Goal: Register for event/course

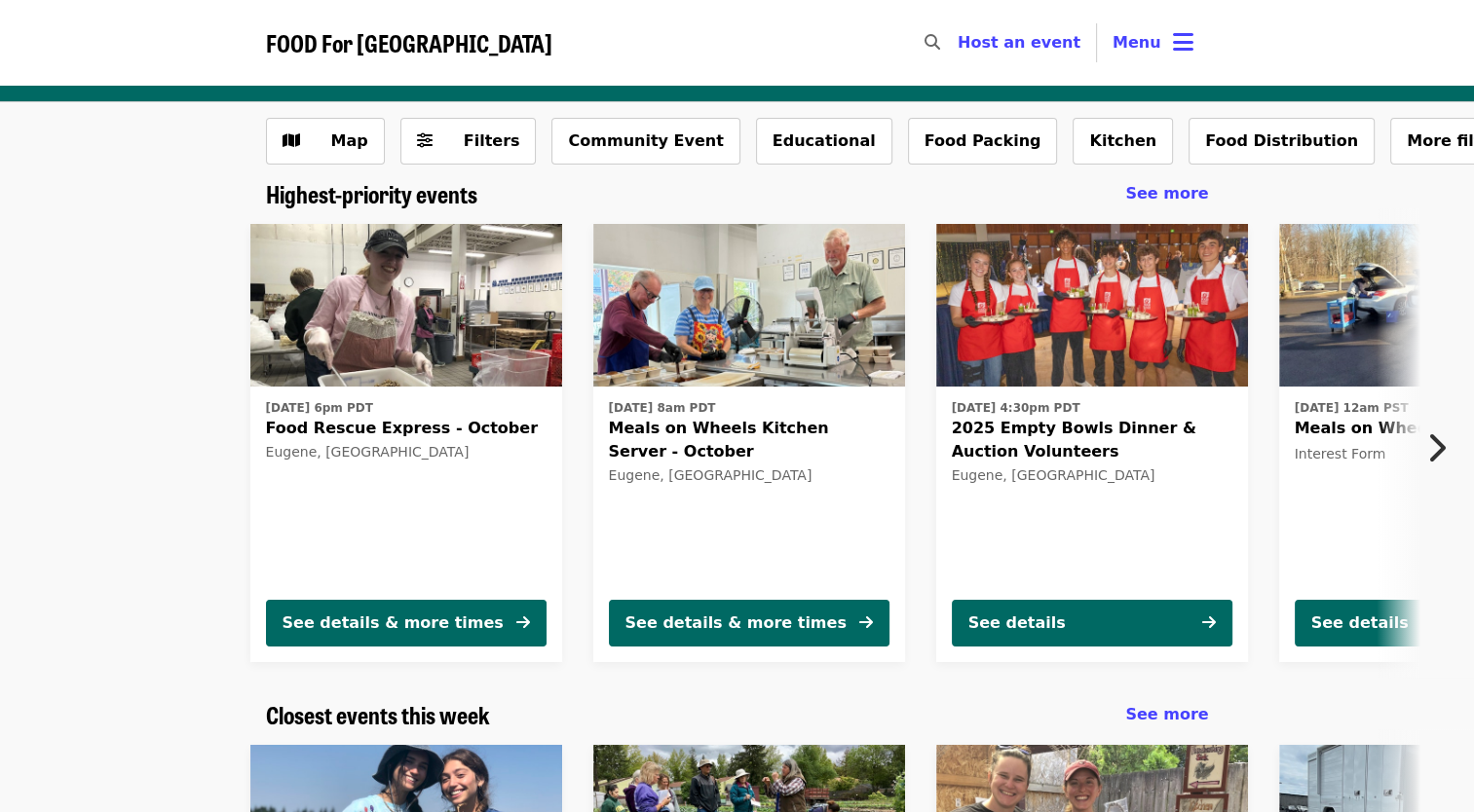
click at [521, 301] on img at bounding box center [407, 306] width 312 height 164
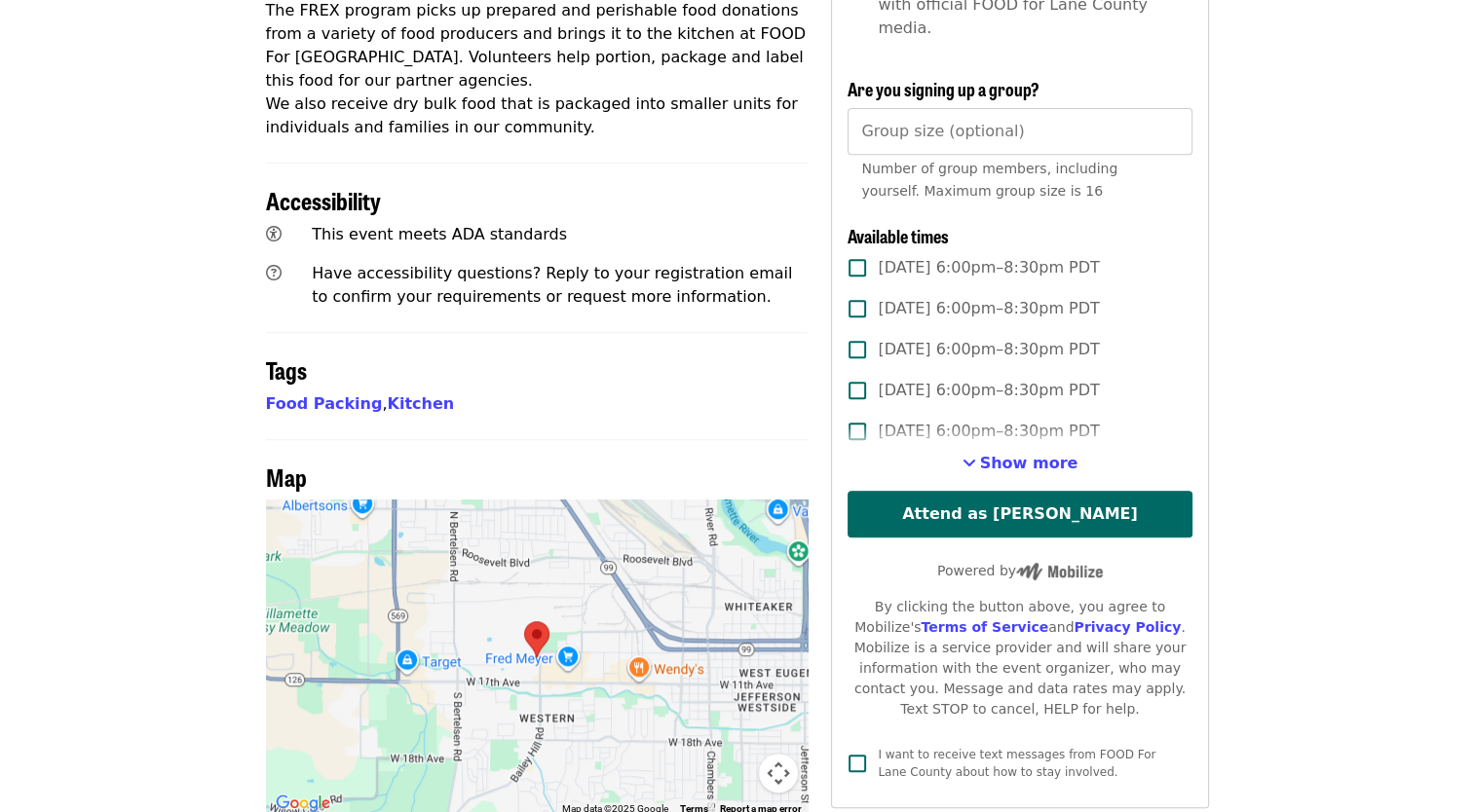
scroll to position [779, 0]
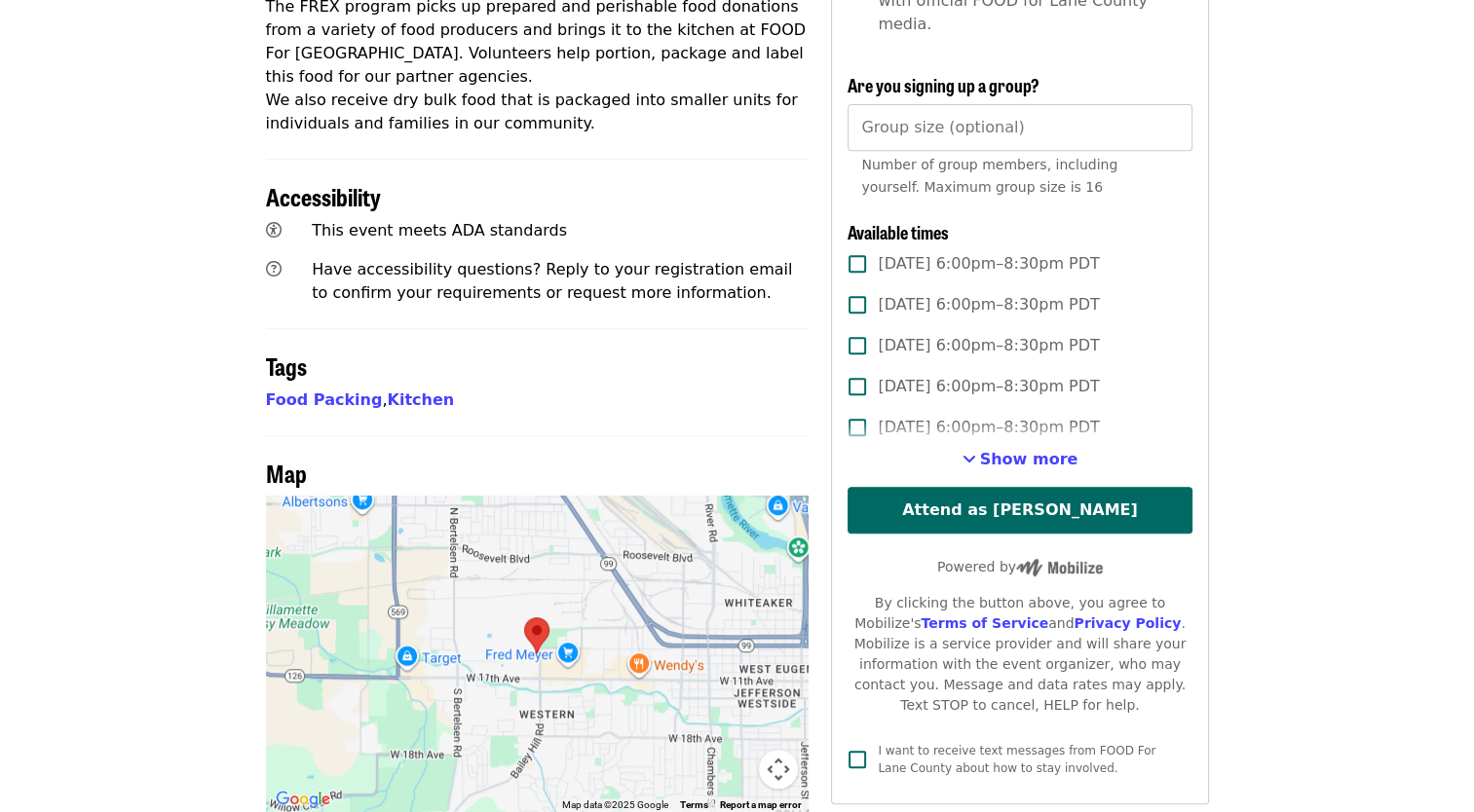
click at [1020, 450] on span "Show more" at bounding box center [1029, 458] width 98 height 19
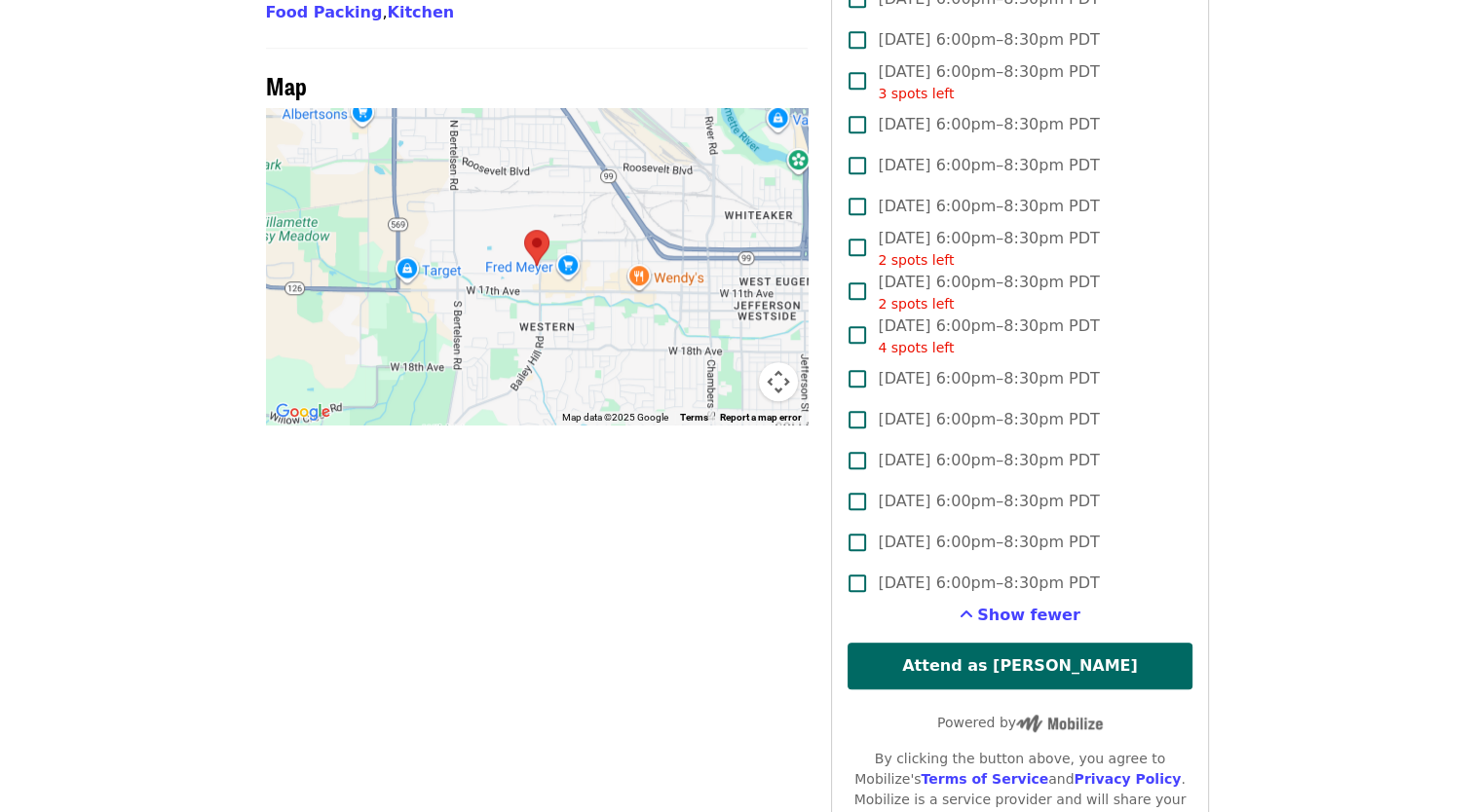
scroll to position [1169, 0]
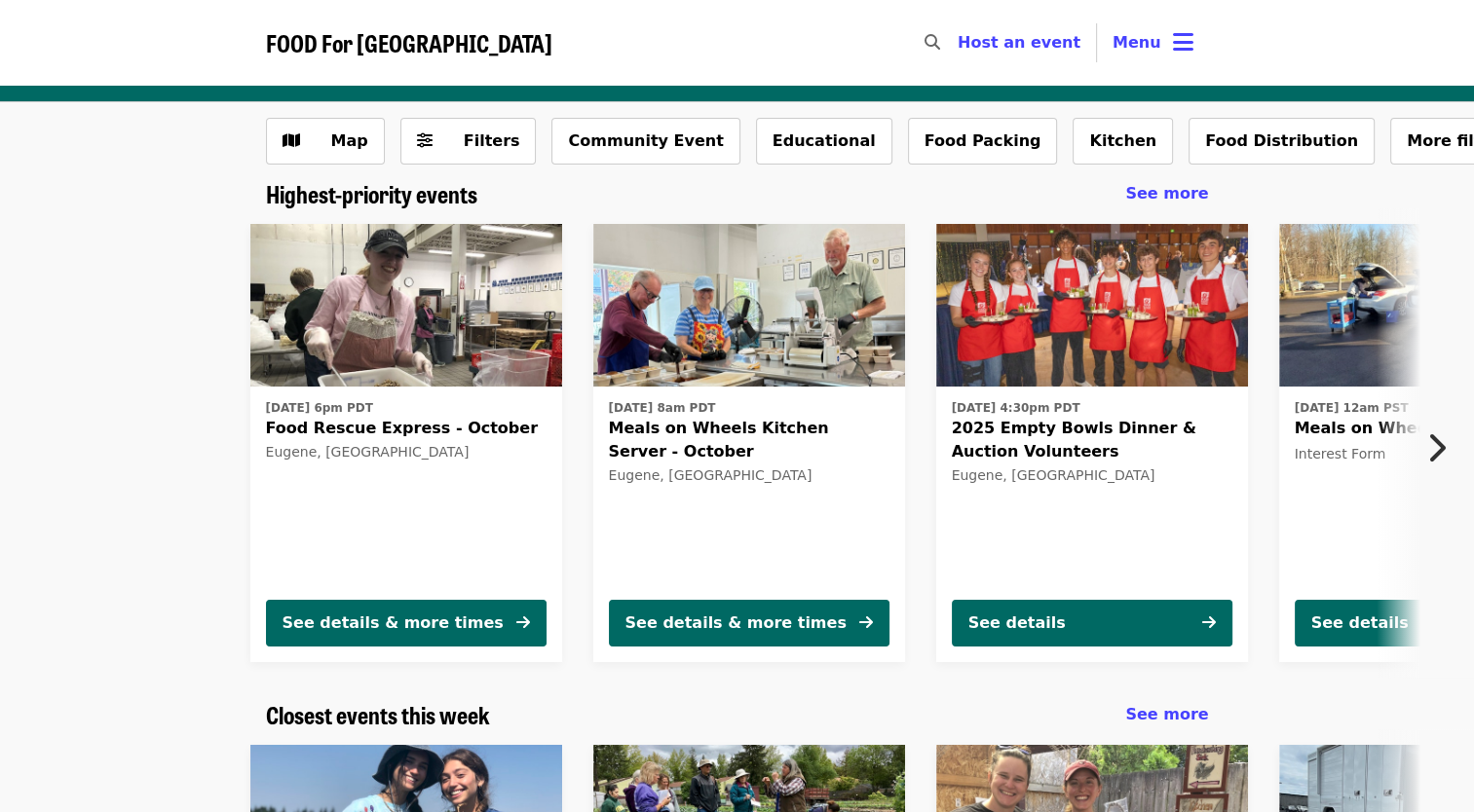
click at [786, 470] on div "Eugene, [GEOGRAPHIC_DATA]" at bounding box center [749, 475] width 280 height 17
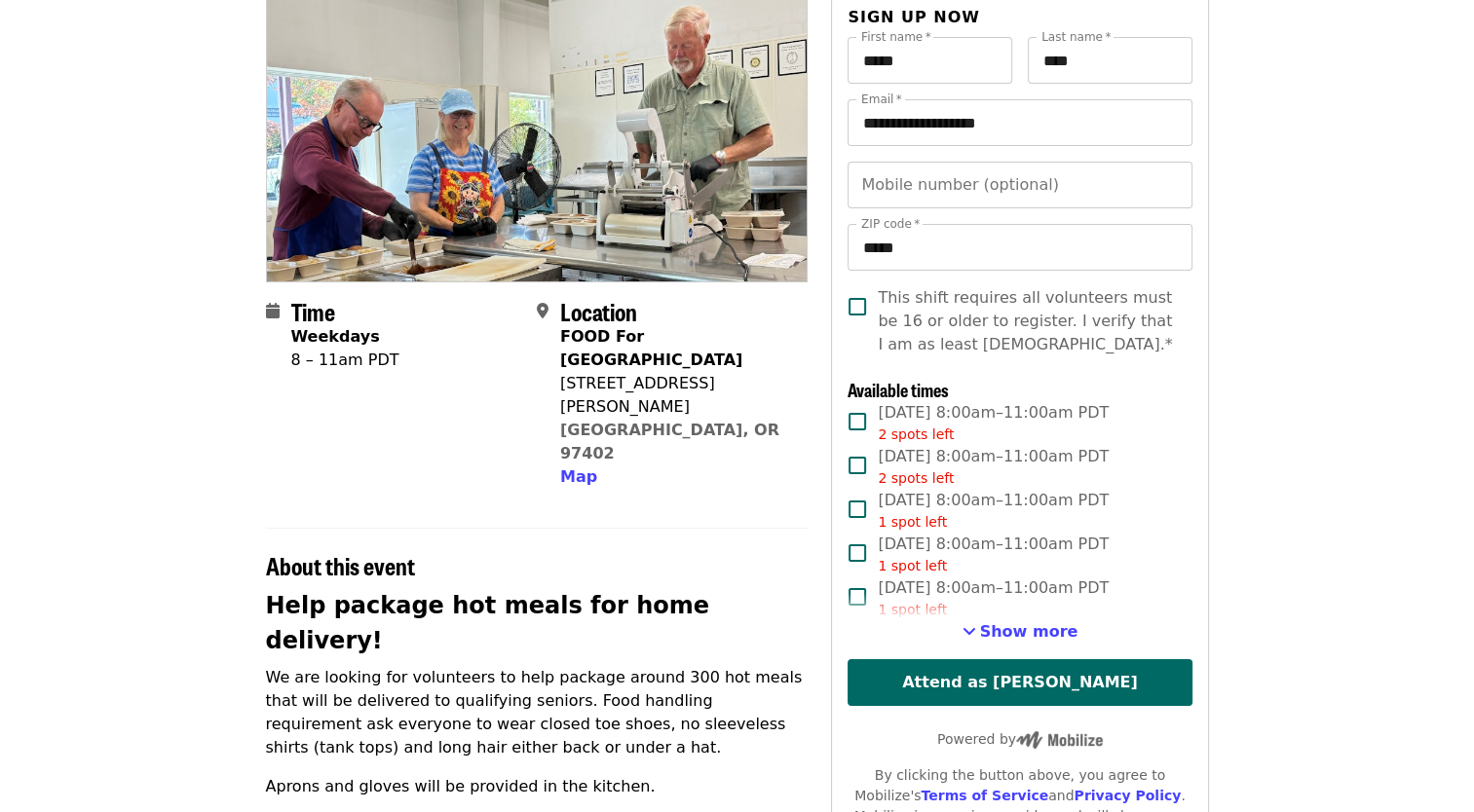
scroll to position [195, 0]
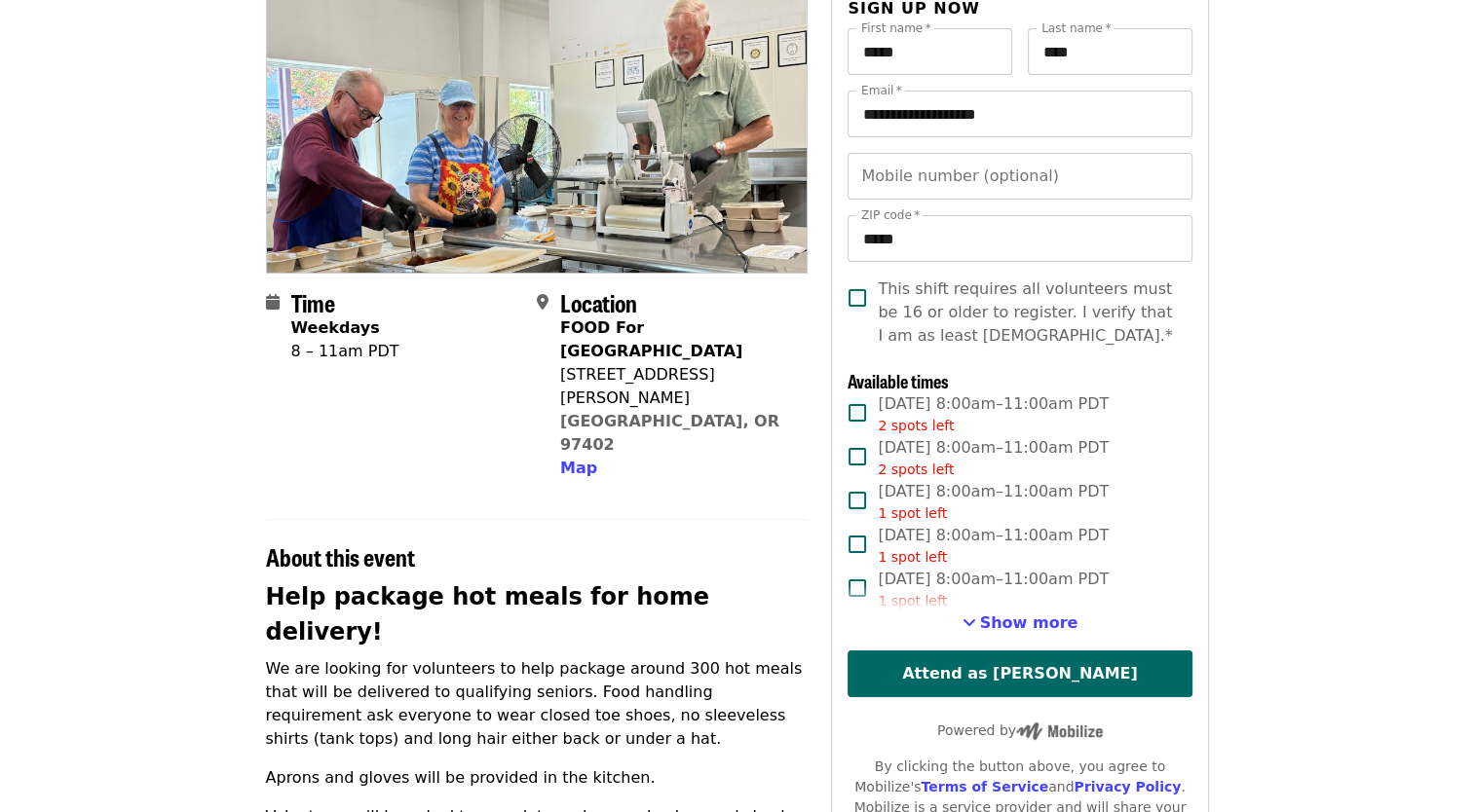
drag, startPoint x: 1041, startPoint y: 606, endPoint x: 537, endPoint y: 446, distance: 528.8
click at [542, 519] on div "About this event" at bounding box center [537, 546] width 543 height 53
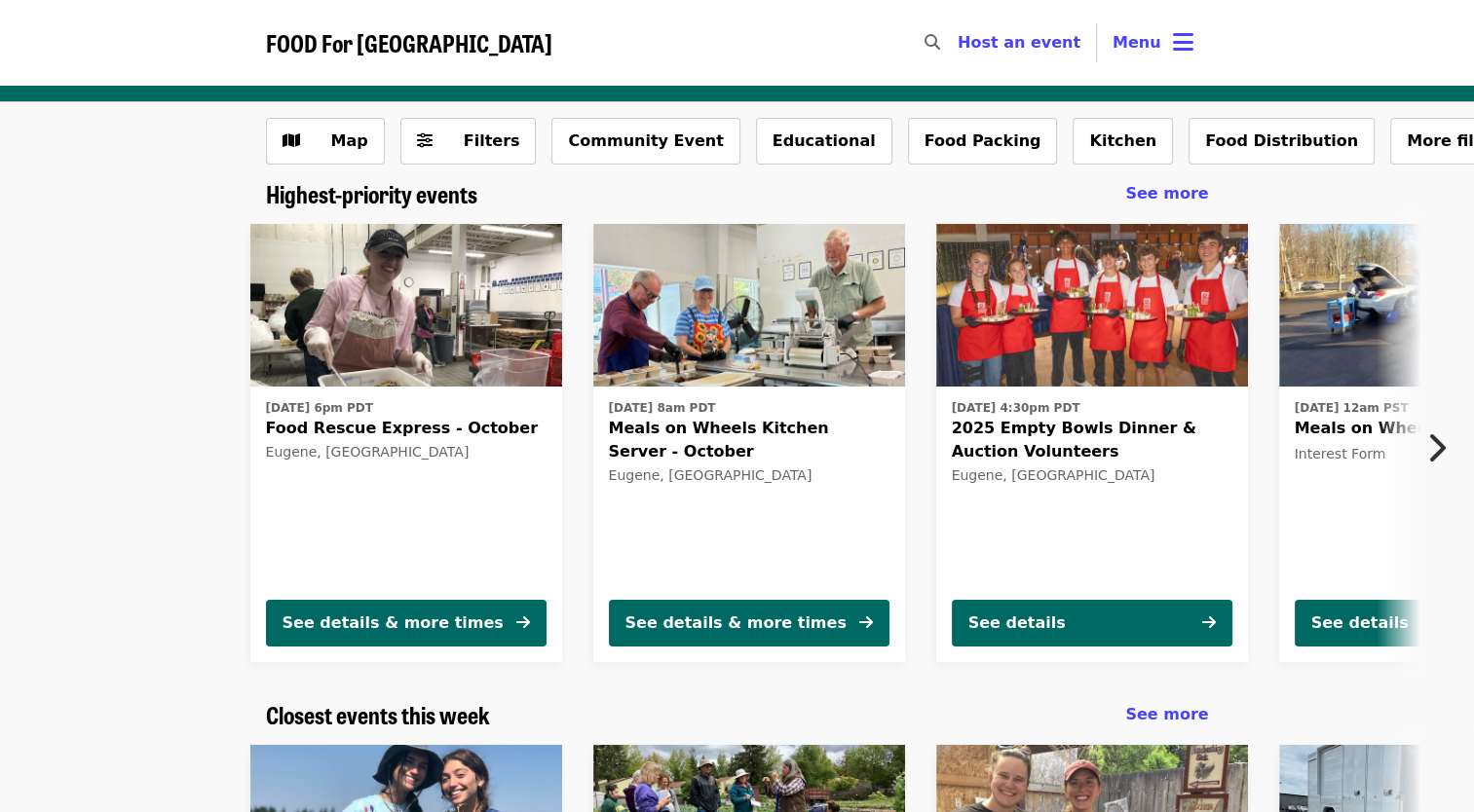
click at [1440, 446] on icon "chevron-right icon" at bounding box center [1437, 448] width 20 height 37
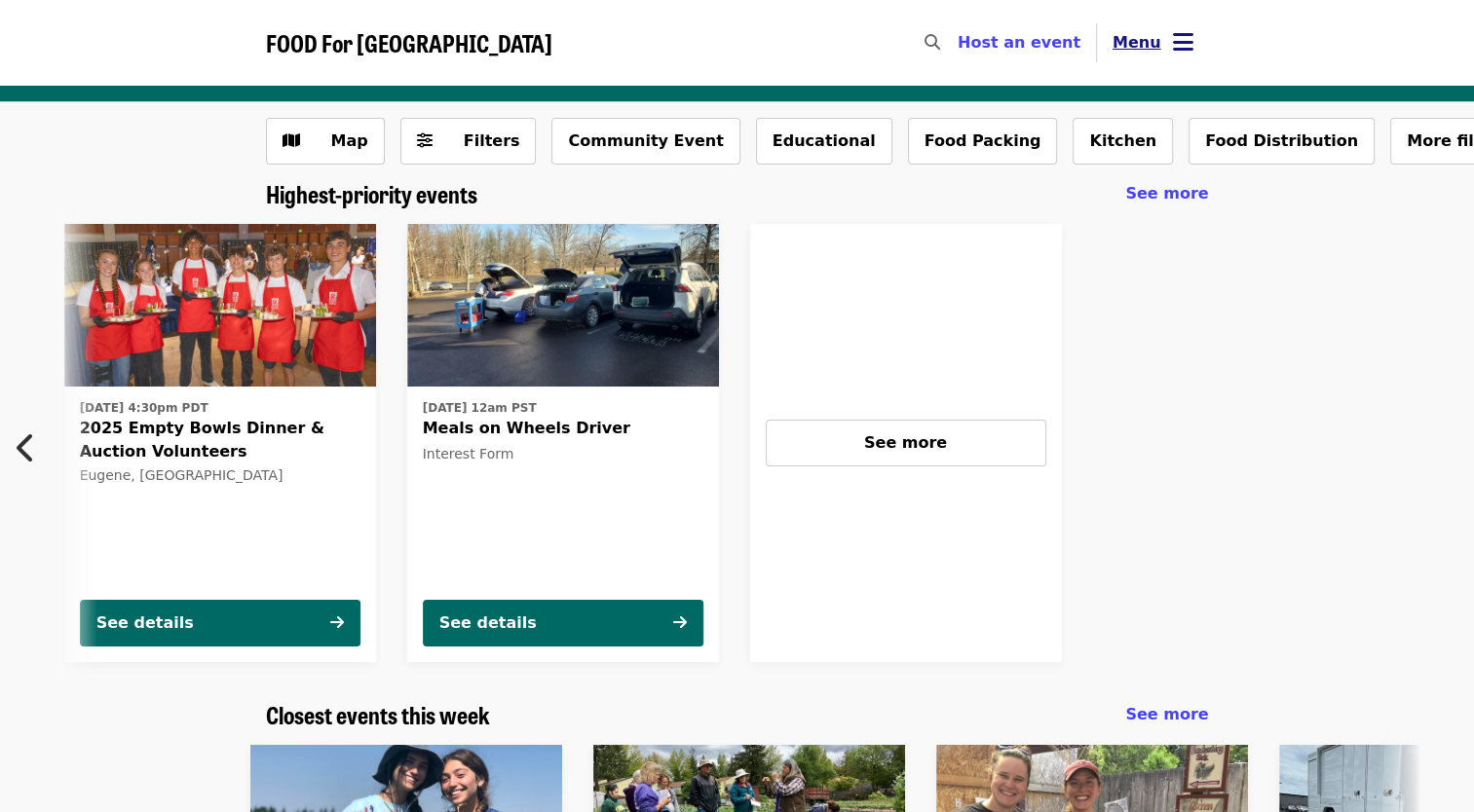
click at [1151, 45] on span "Menu" at bounding box center [1137, 42] width 49 height 19
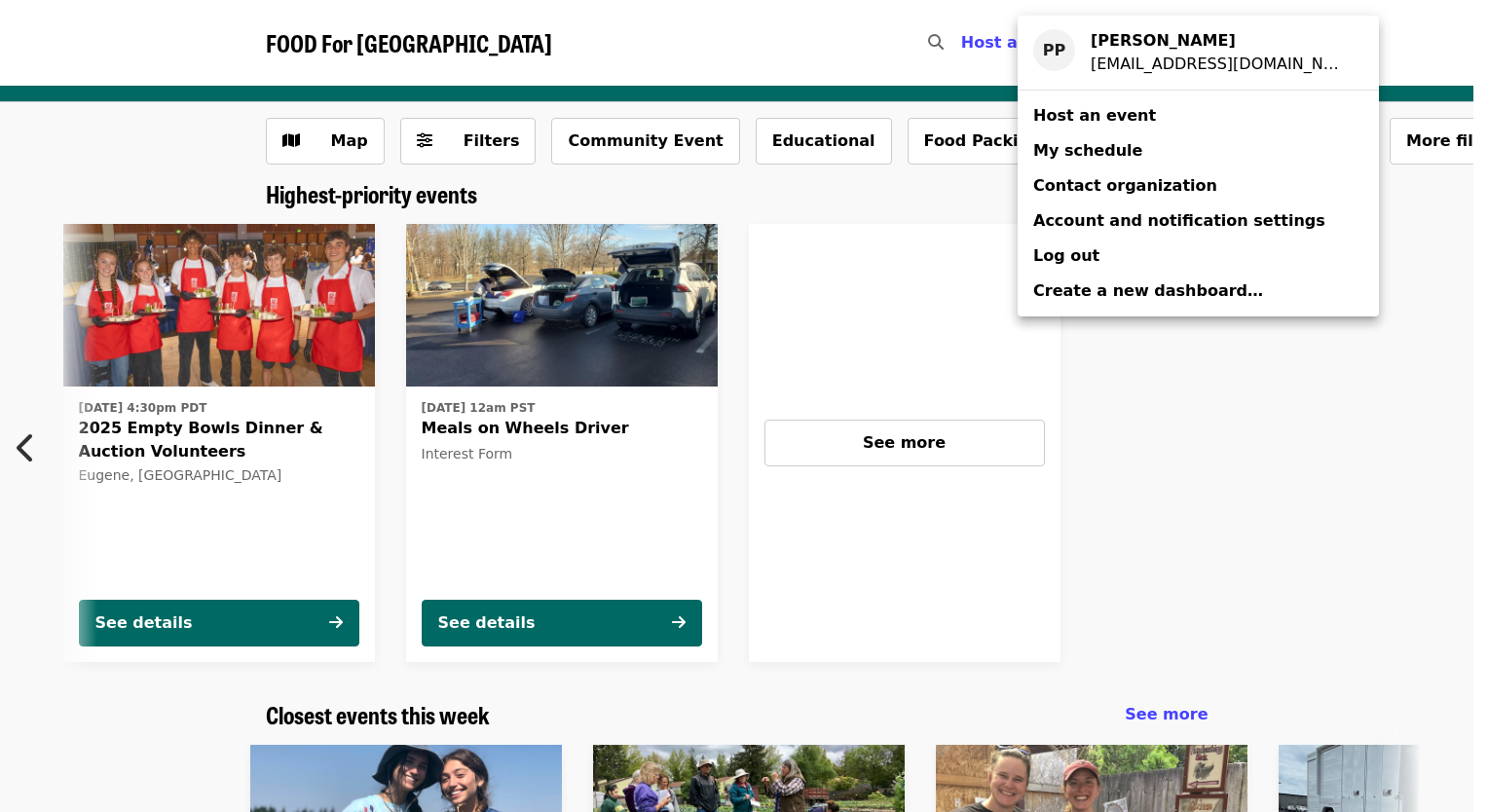
click at [1091, 162] on span "My schedule" at bounding box center [1087, 151] width 109 height 24
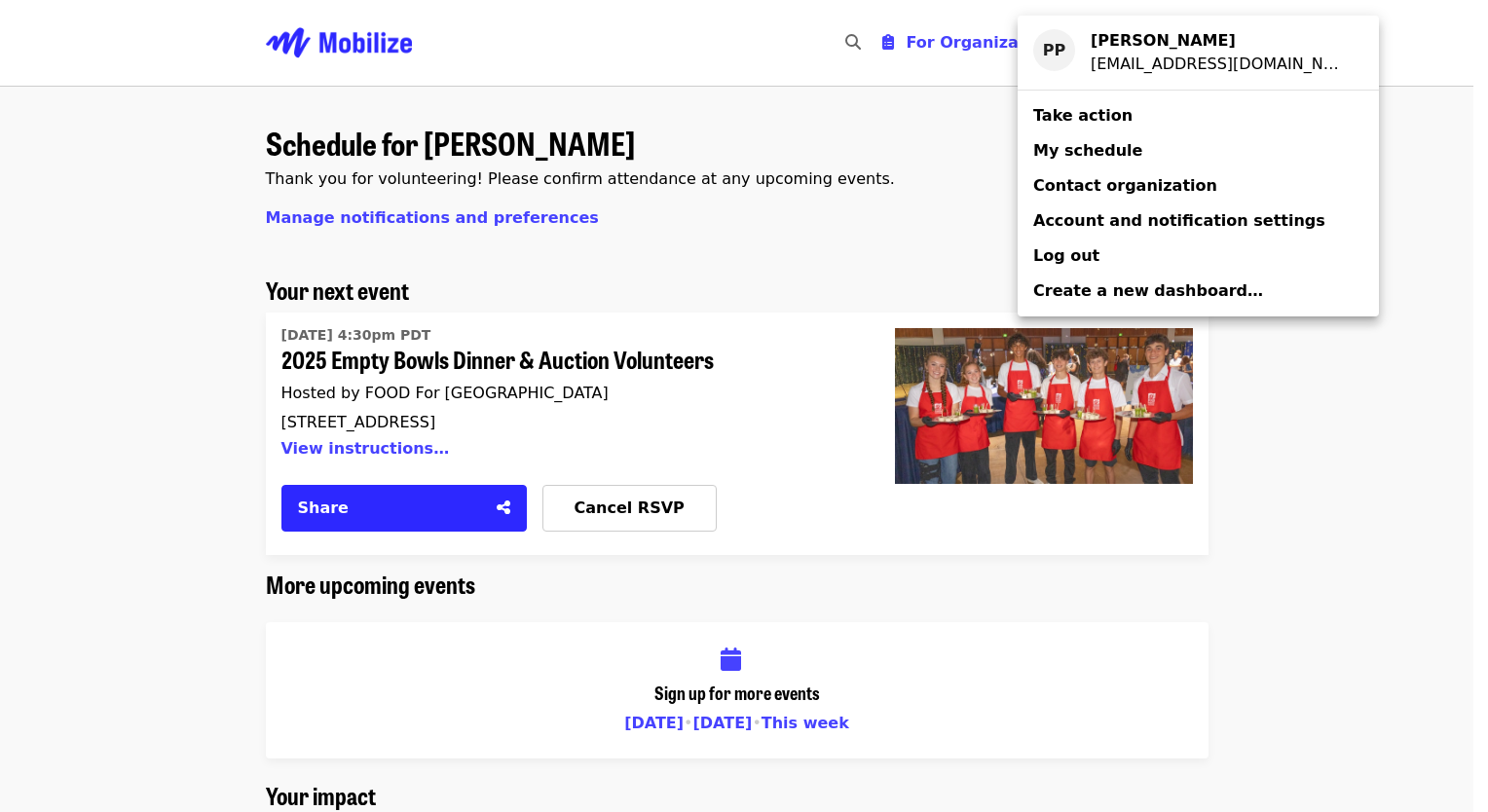
click at [763, 270] on div "Account menu" at bounding box center [744, 406] width 1488 height 812
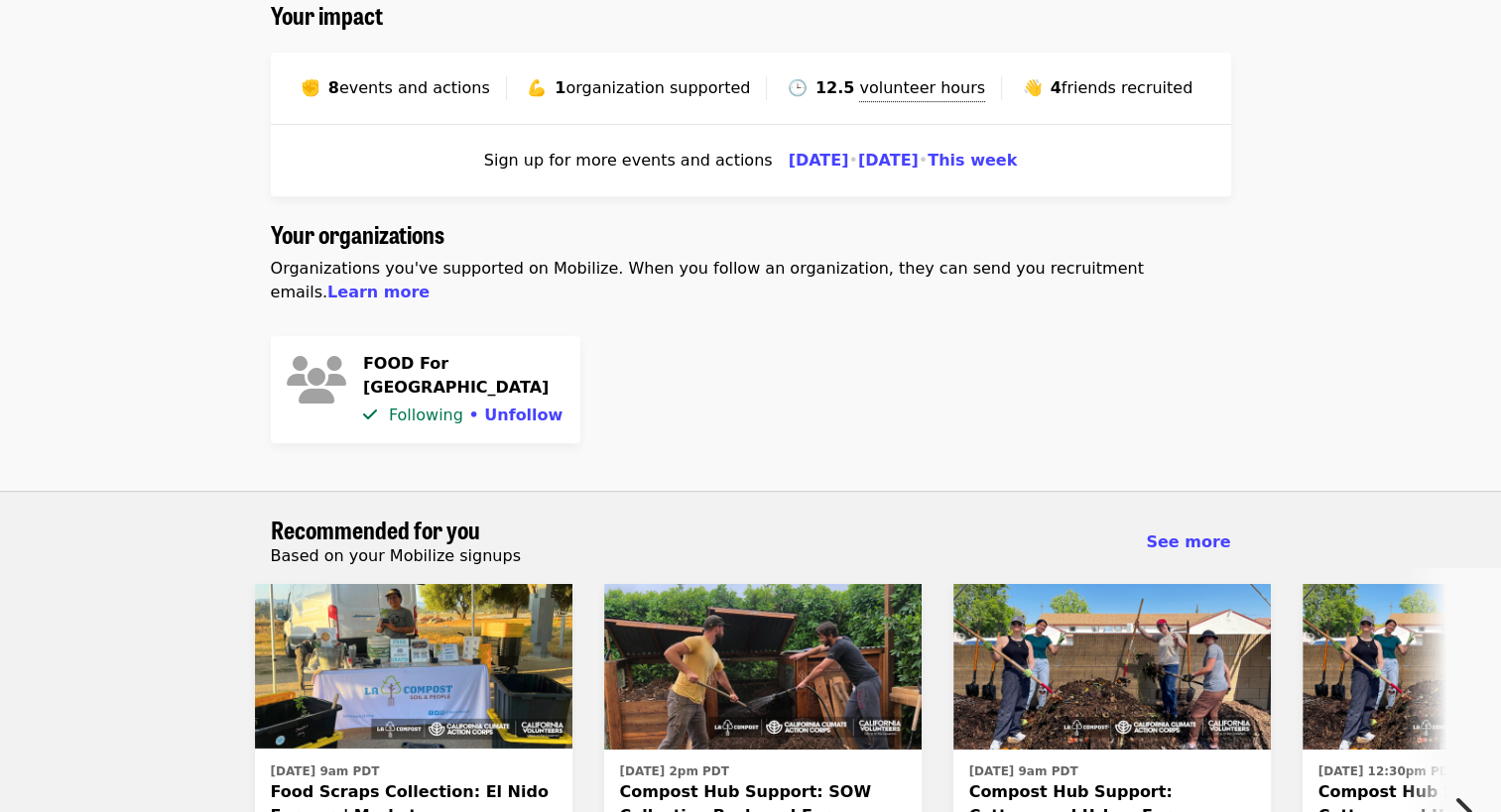
scroll to position [937, 0]
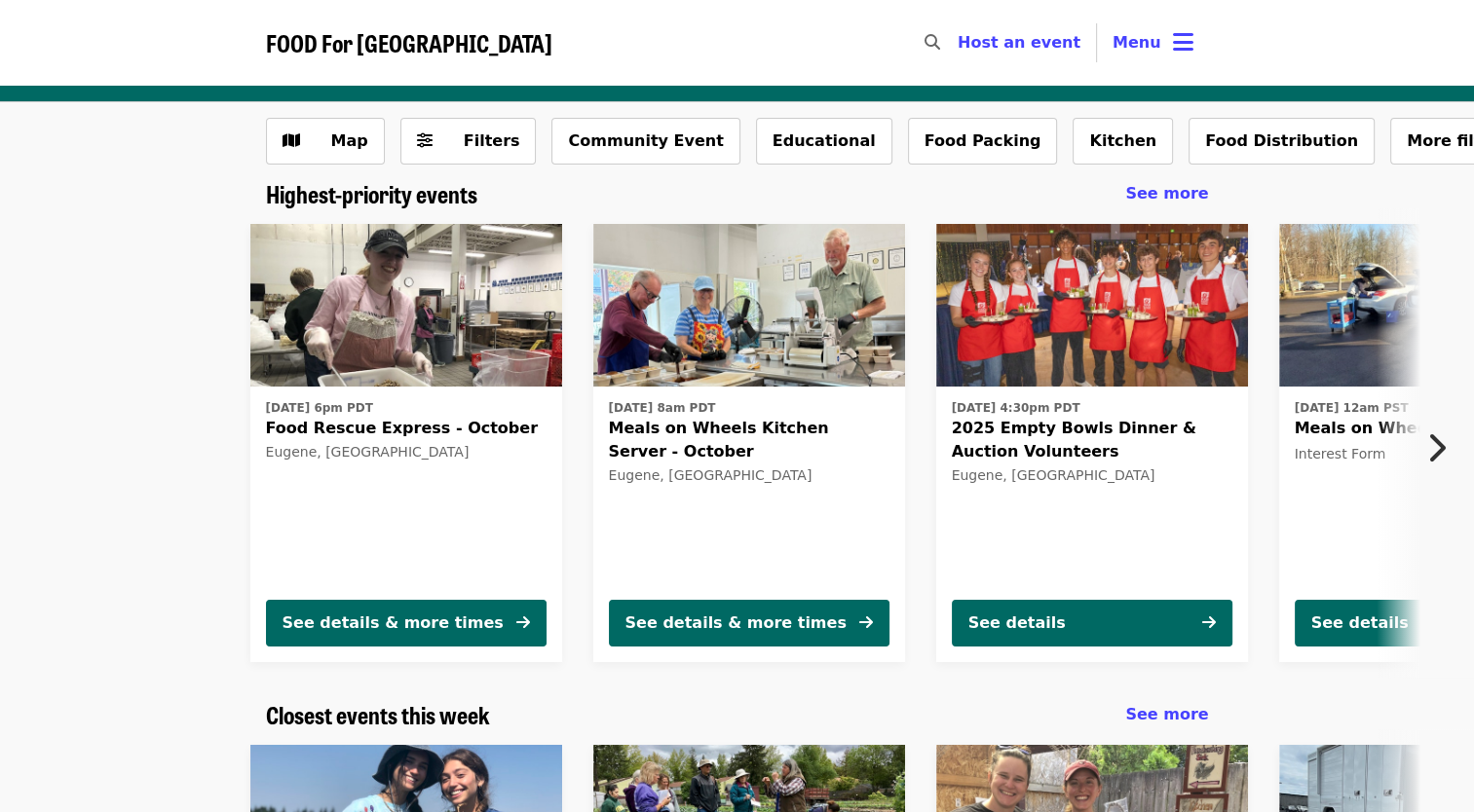
click at [1433, 425] on button "Next item" at bounding box center [1443, 449] width 65 height 55
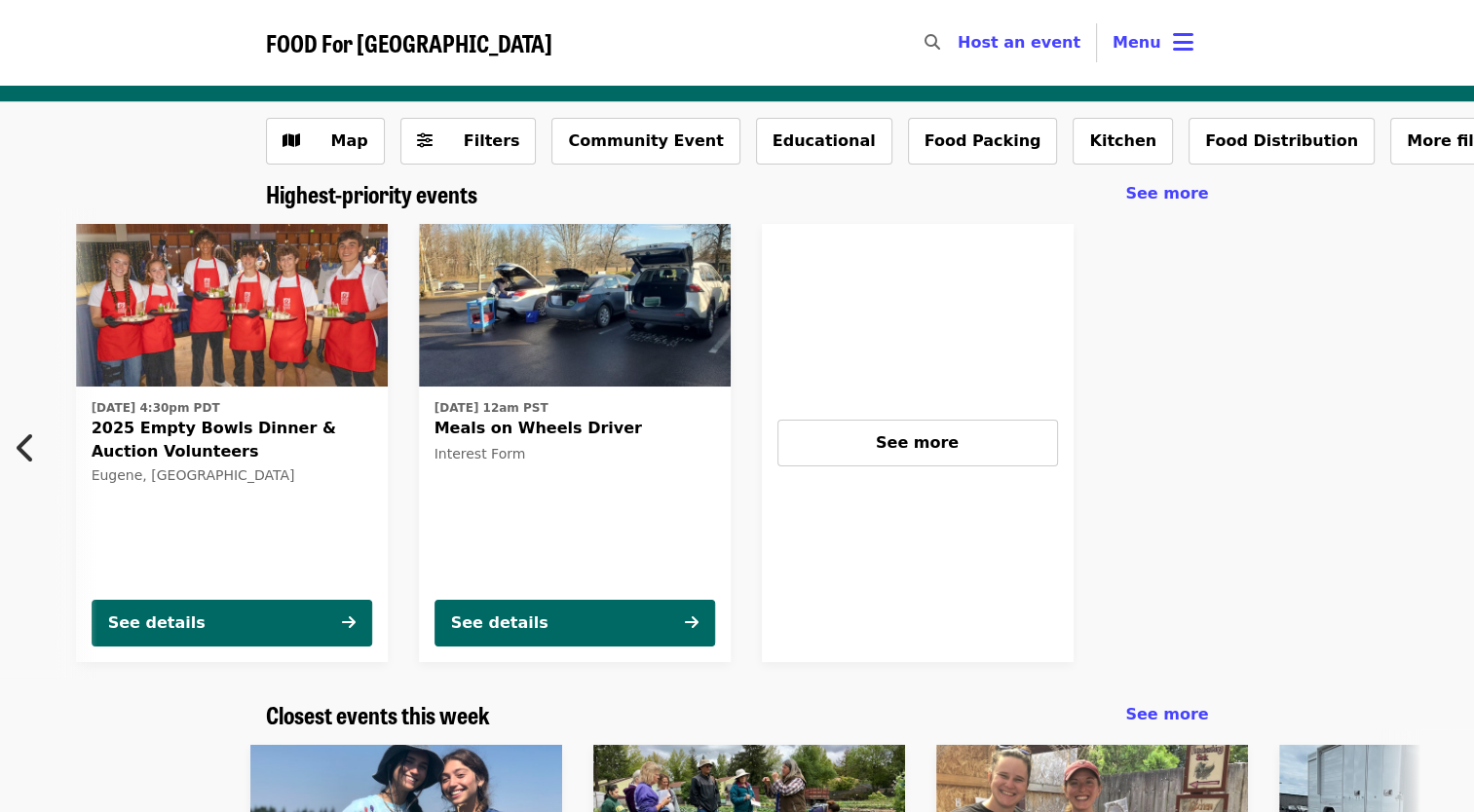
scroll to position [0, 873]
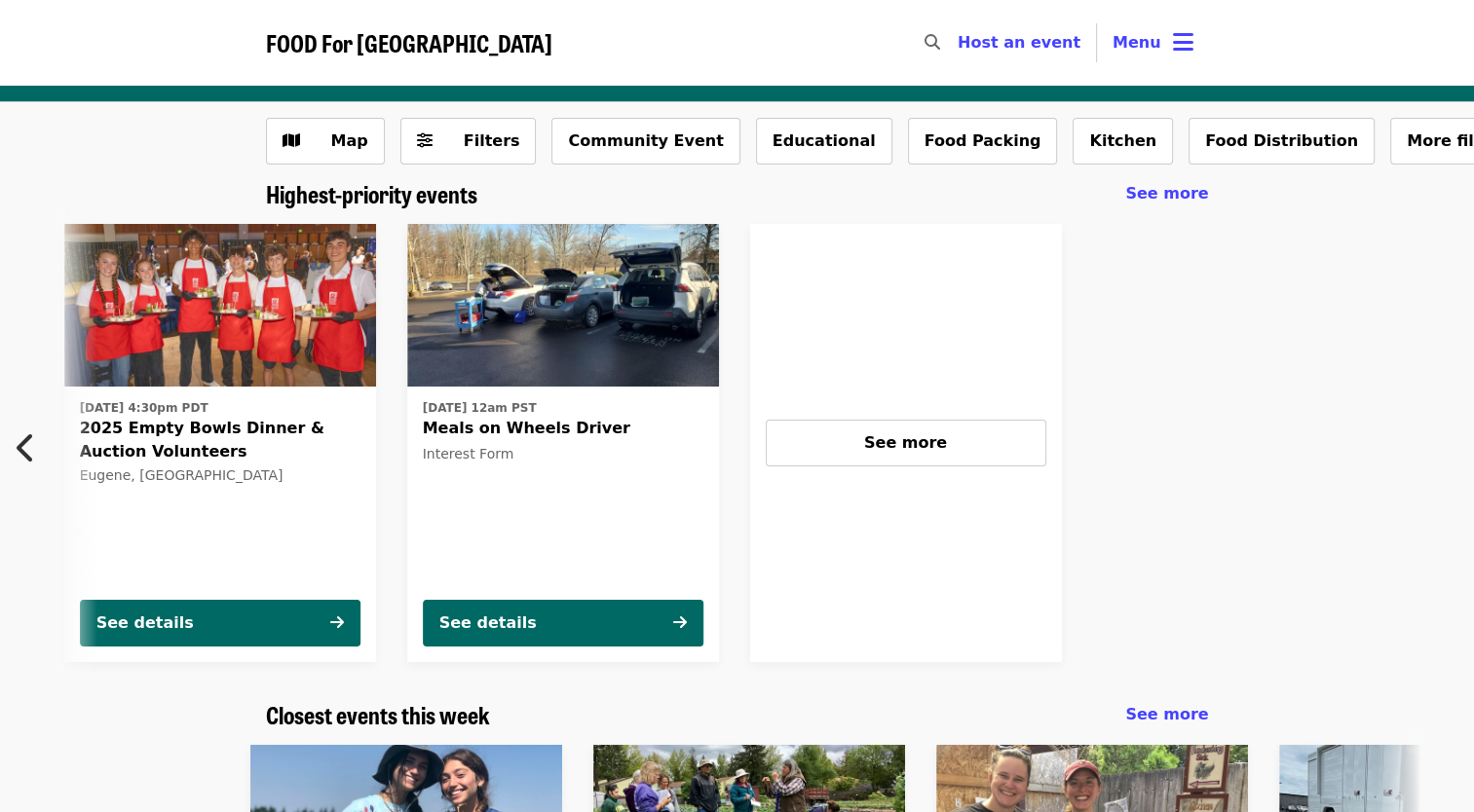
click at [31, 438] on icon "chevron-left icon" at bounding box center [26, 448] width 20 height 37
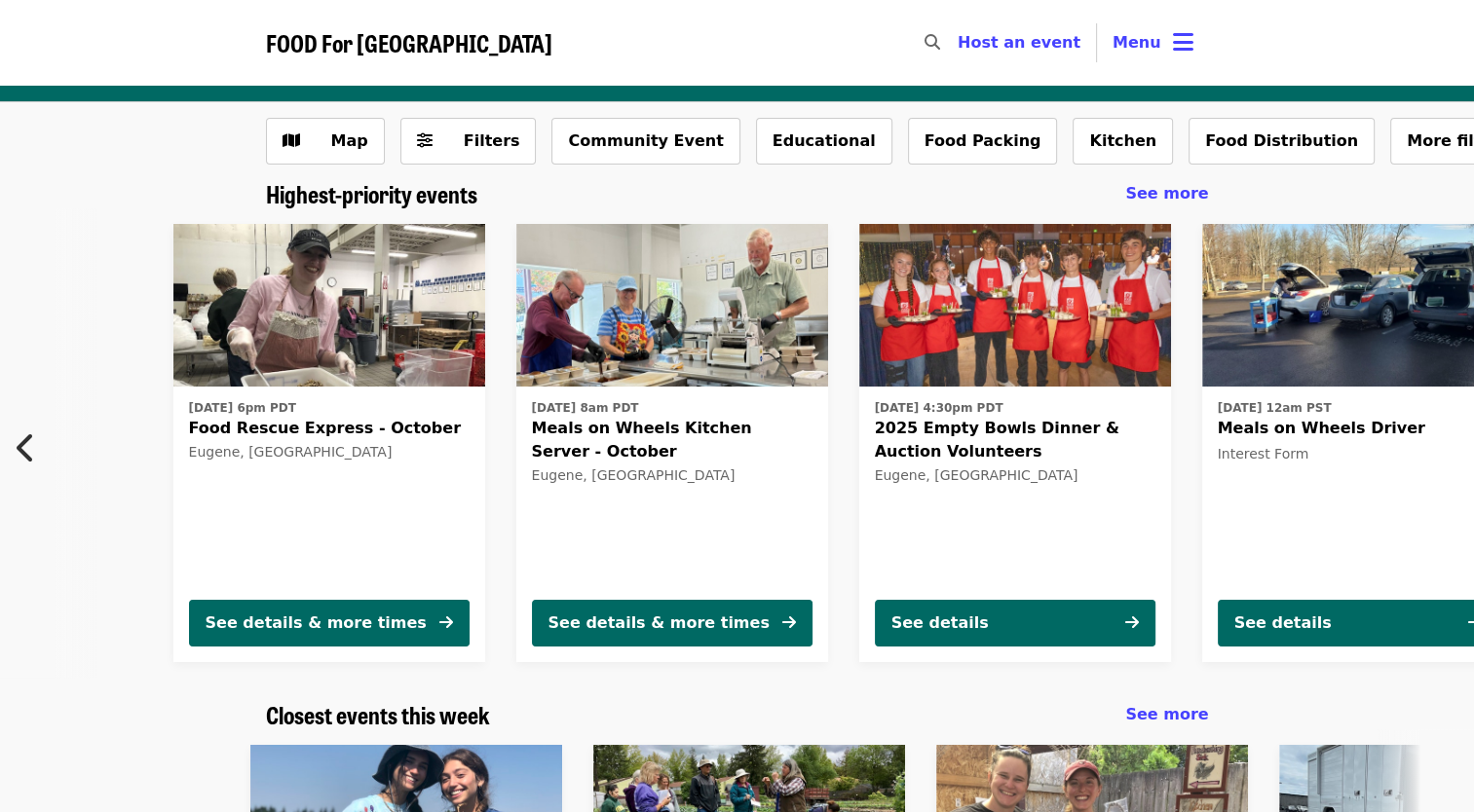
scroll to position [0, 0]
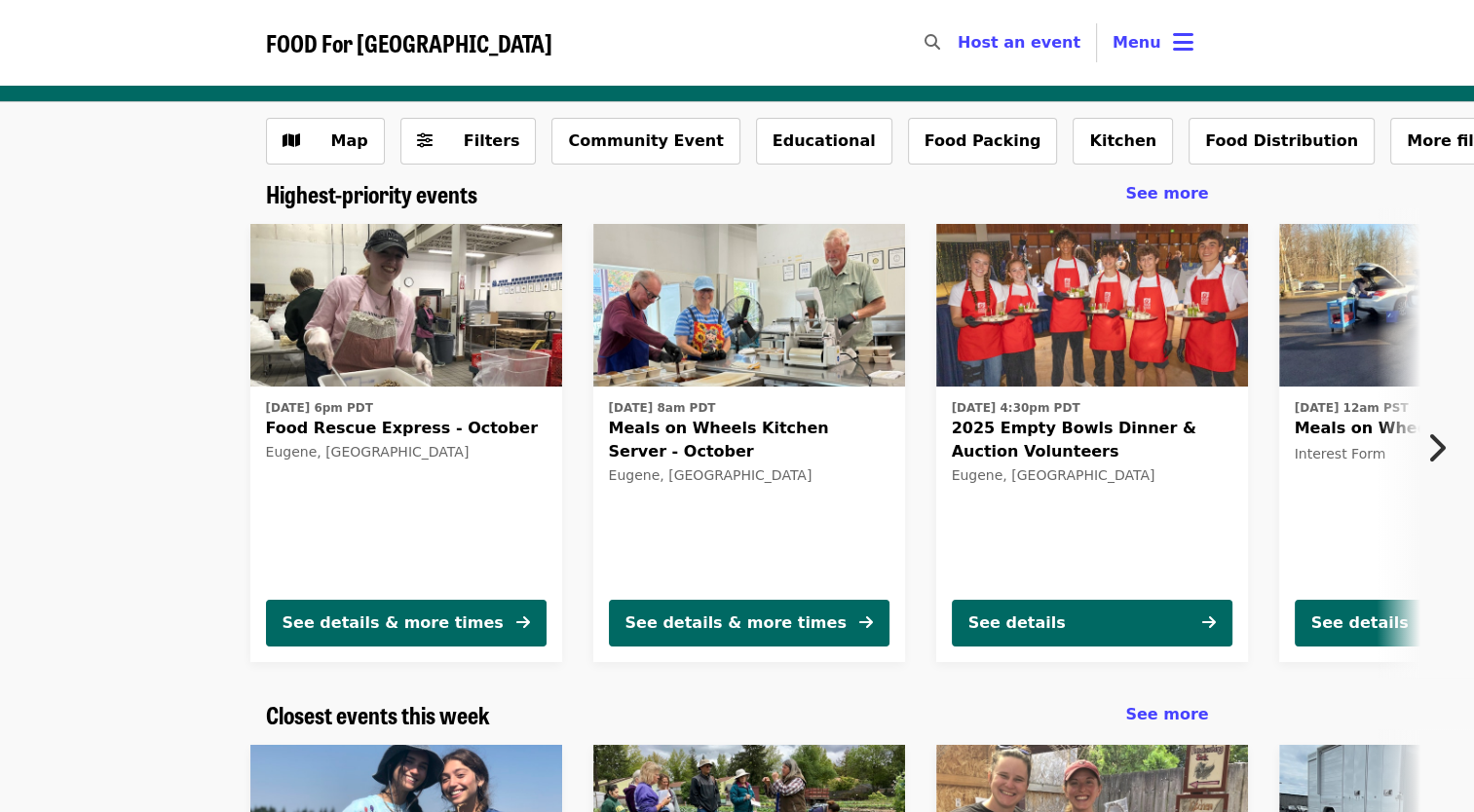
click at [512, 423] on span "Food Rescue Express - October" at bounding box center [406, 429] width 280 height 24
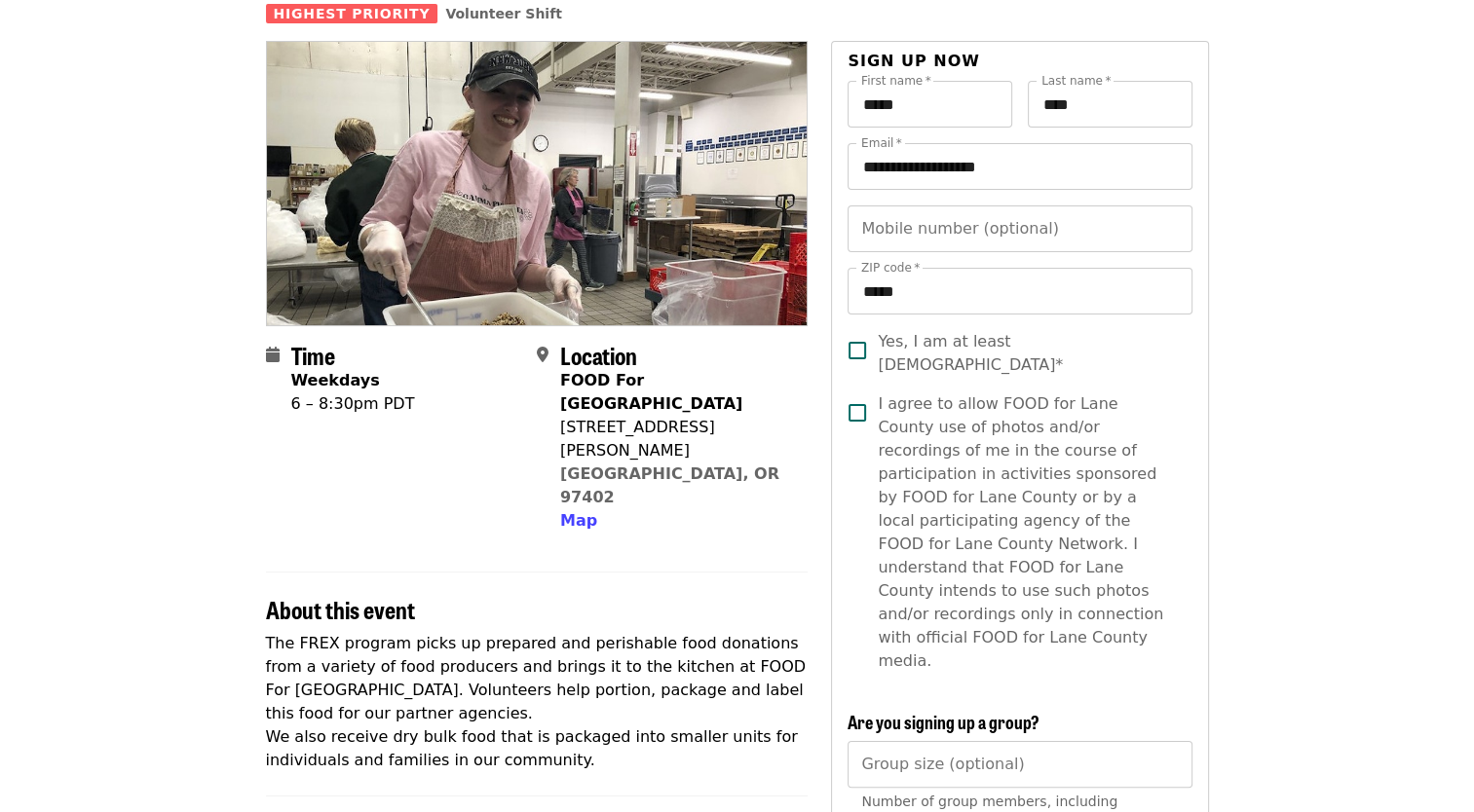
scroll to position [97, 0]
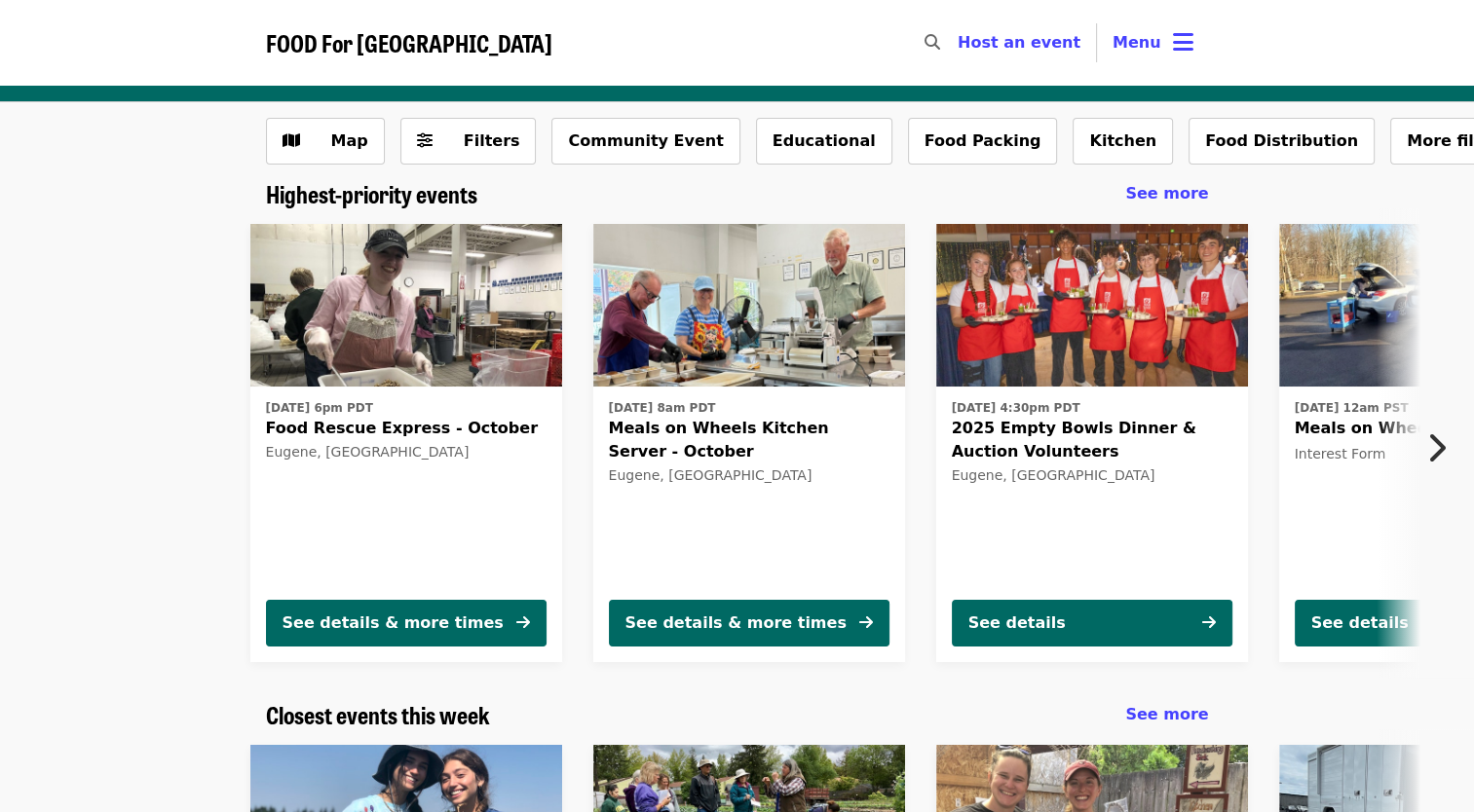
click at [683, 298] on img at bounding box center [750, 306] width 312 height 164
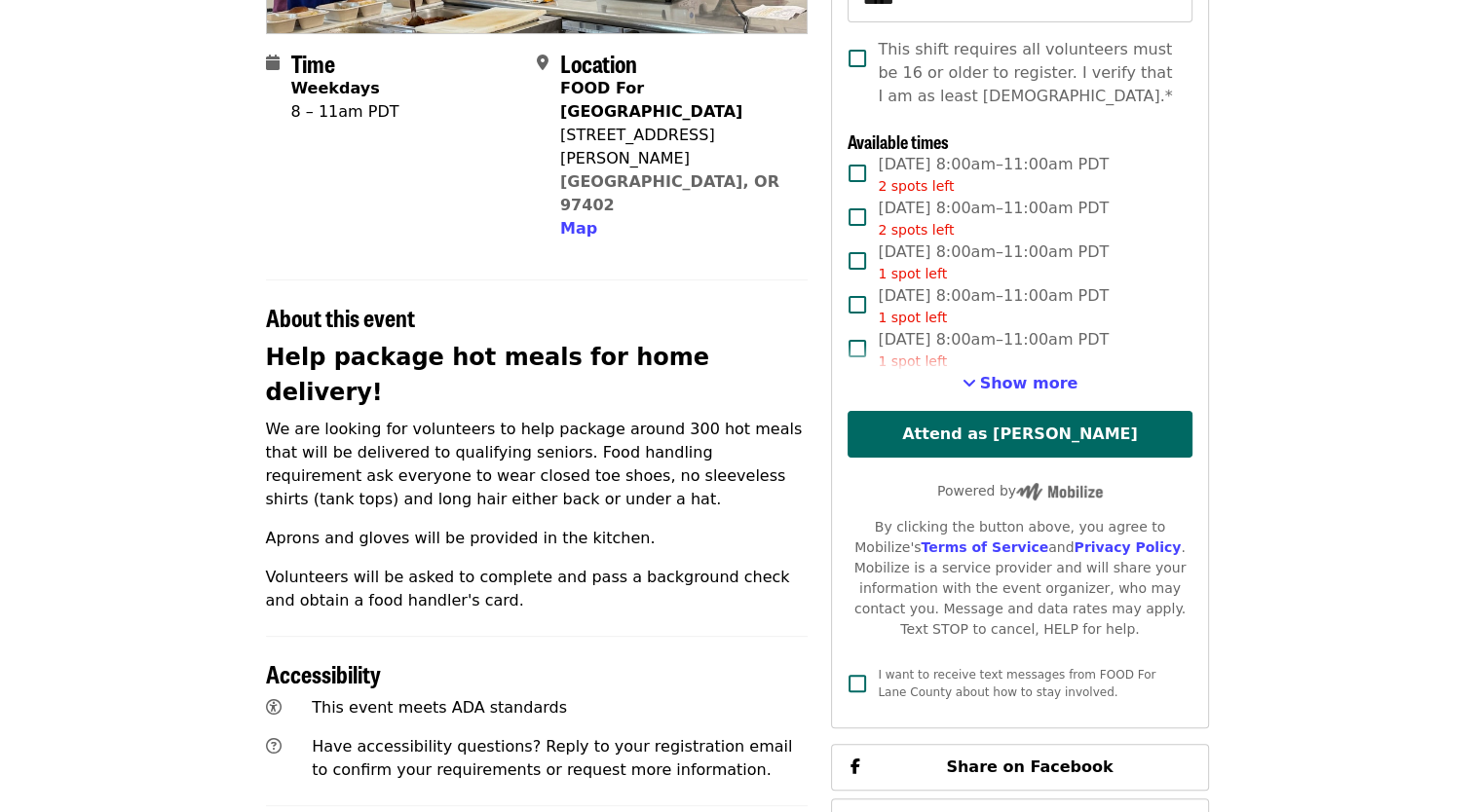
scroll to position [487, 0]
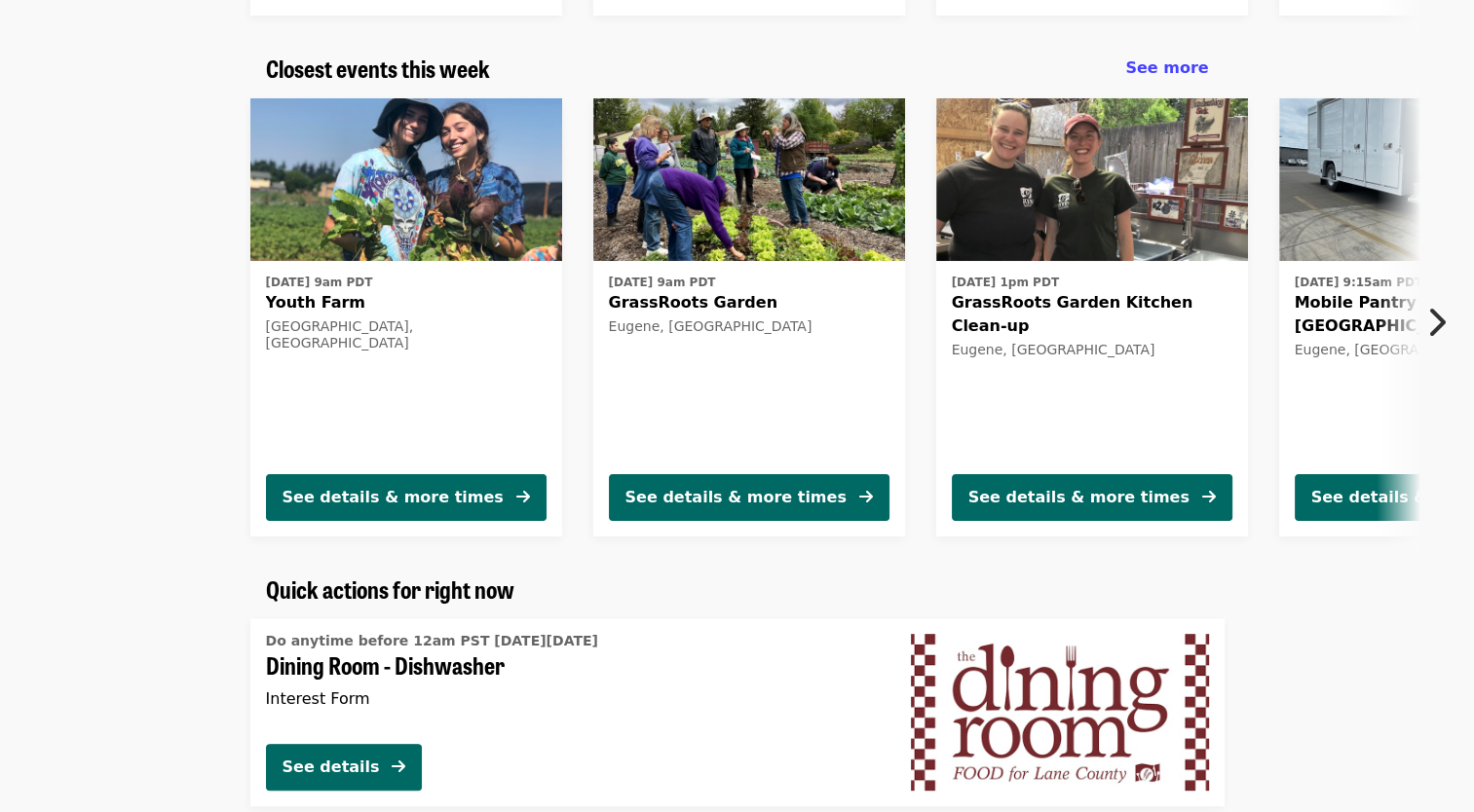
scroll to position [682, 0]
